Goal: Find specific page/section: Find specific page/section

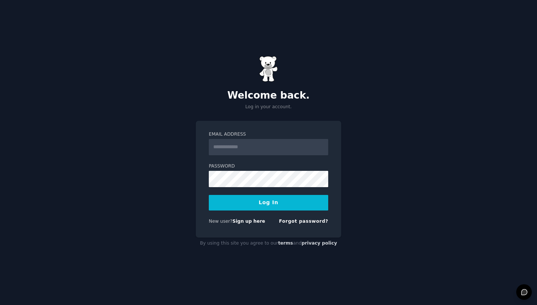
click at [274, 148] on input "Email Address" at bounding box center [268, 147] width 119 height 16
type input "**********"
click at [209, 195] on button "Log In" at bounding box center [268, 203] width 119 height 16
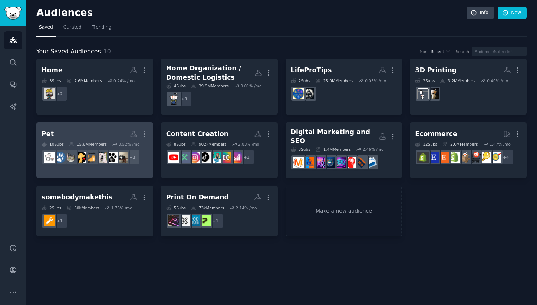
click at [78, 132] on h2 "Pet More" at bounding box center [94, 133] width 106 height 13
